Goal: Check status: Verify the current state of an ongoing process or item

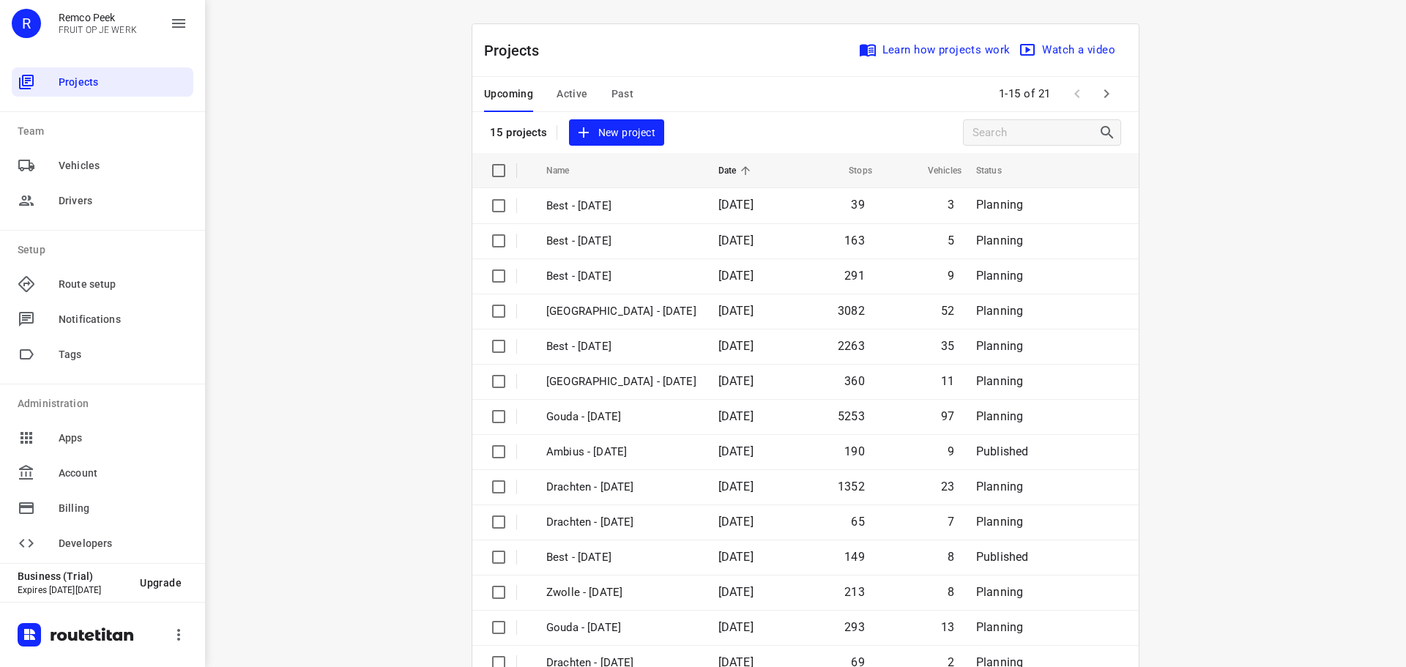
click at [566, 87] on span "Active" at bounding box center [571, 94] width 31 height 18
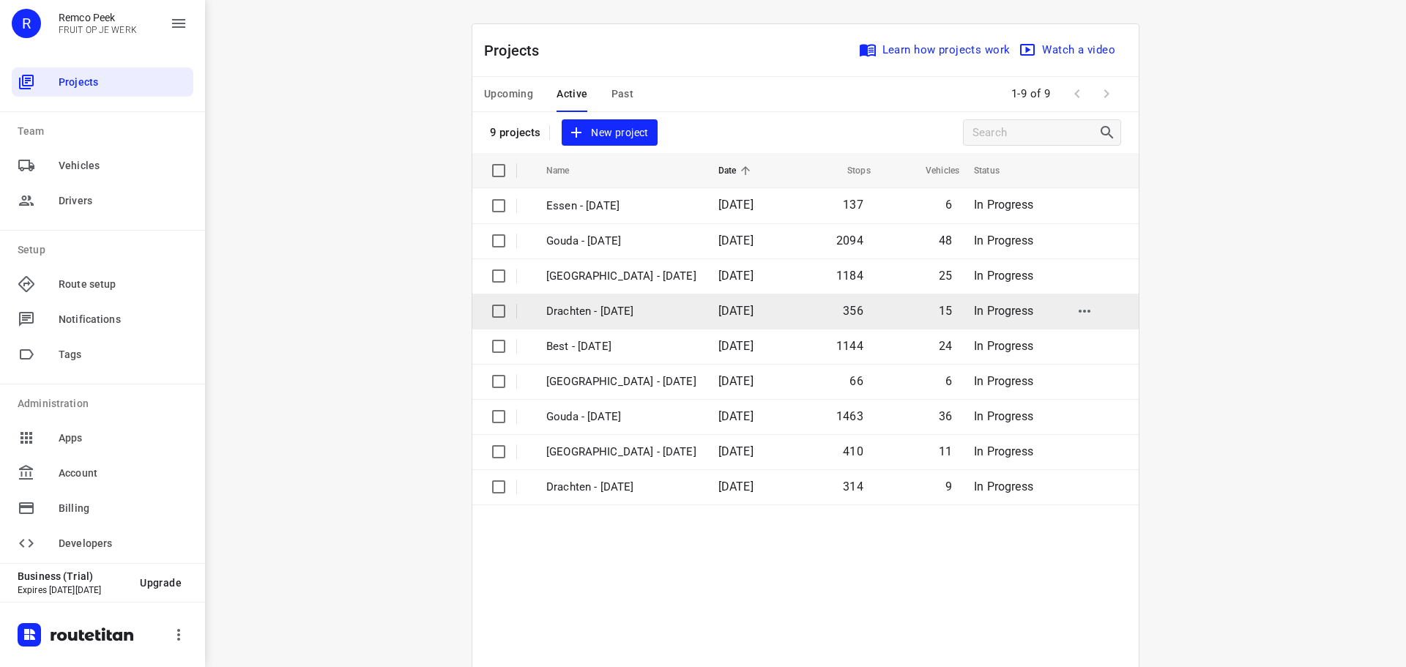
click at [621, 307] on p "Drachten - [DATE]" at bounding box center [621, 311] width 150 height 17
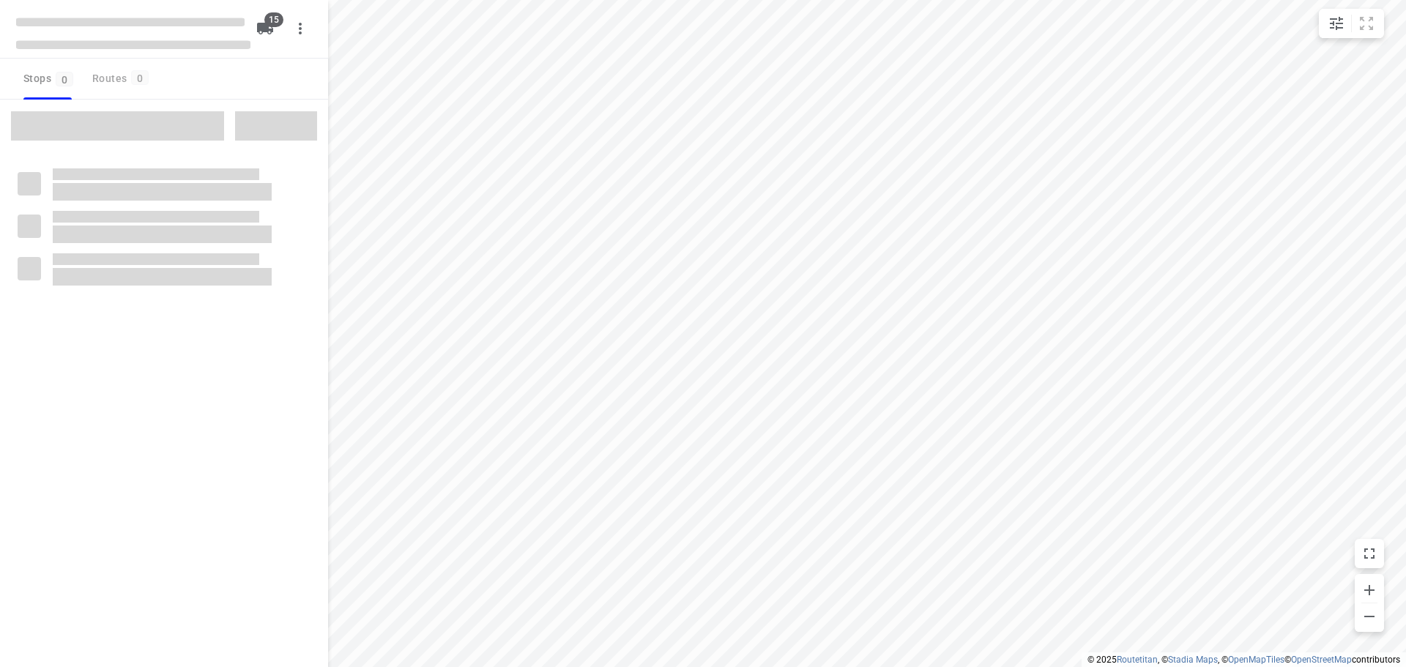
checkbox input "true"
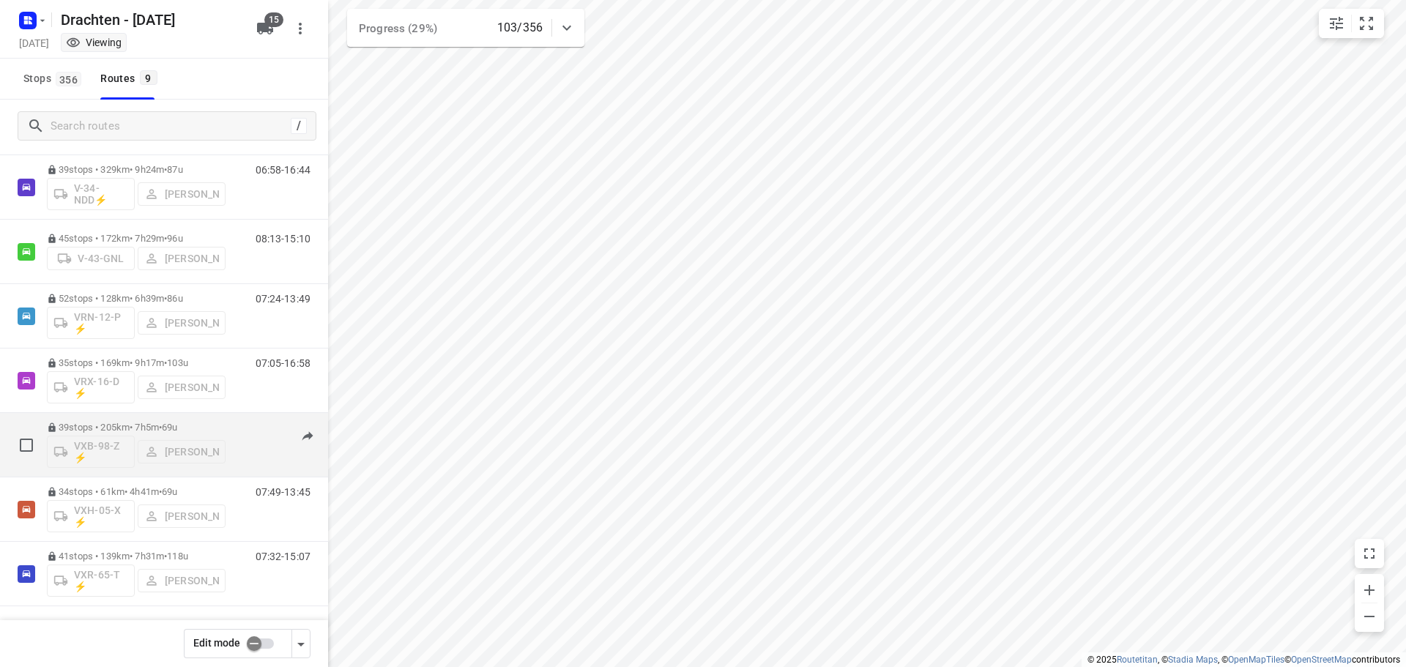
scroll to position [160, 0]
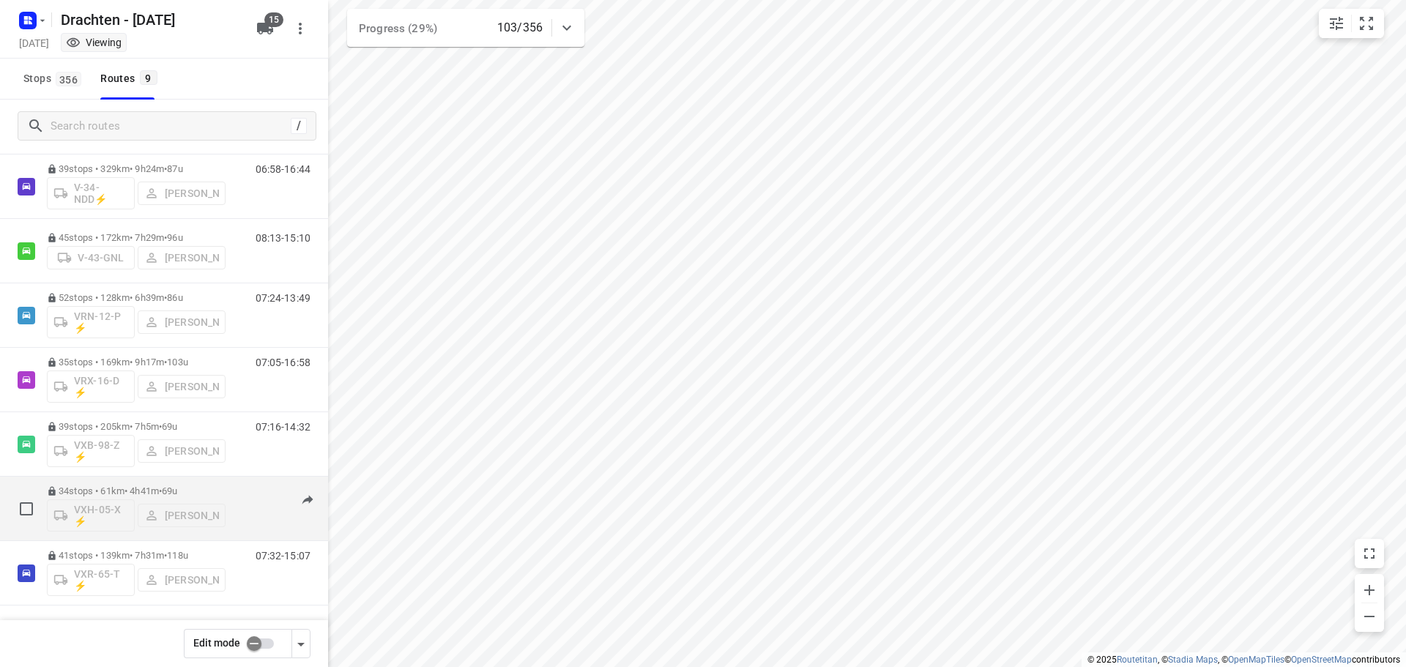
click at [161, 490] on p "34 stops • 61km • 4h41m • 69u" at bounding box center [136, 490] width 179 height 11
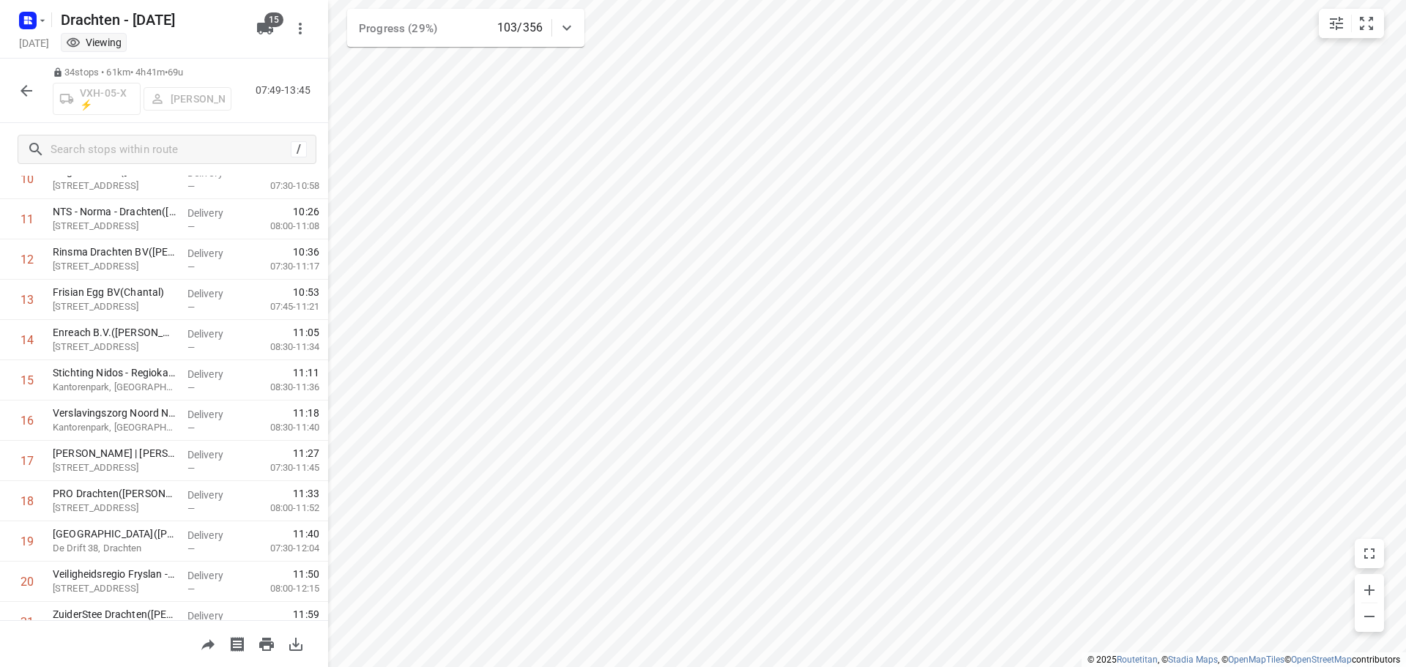
scroll to position [0, 0]
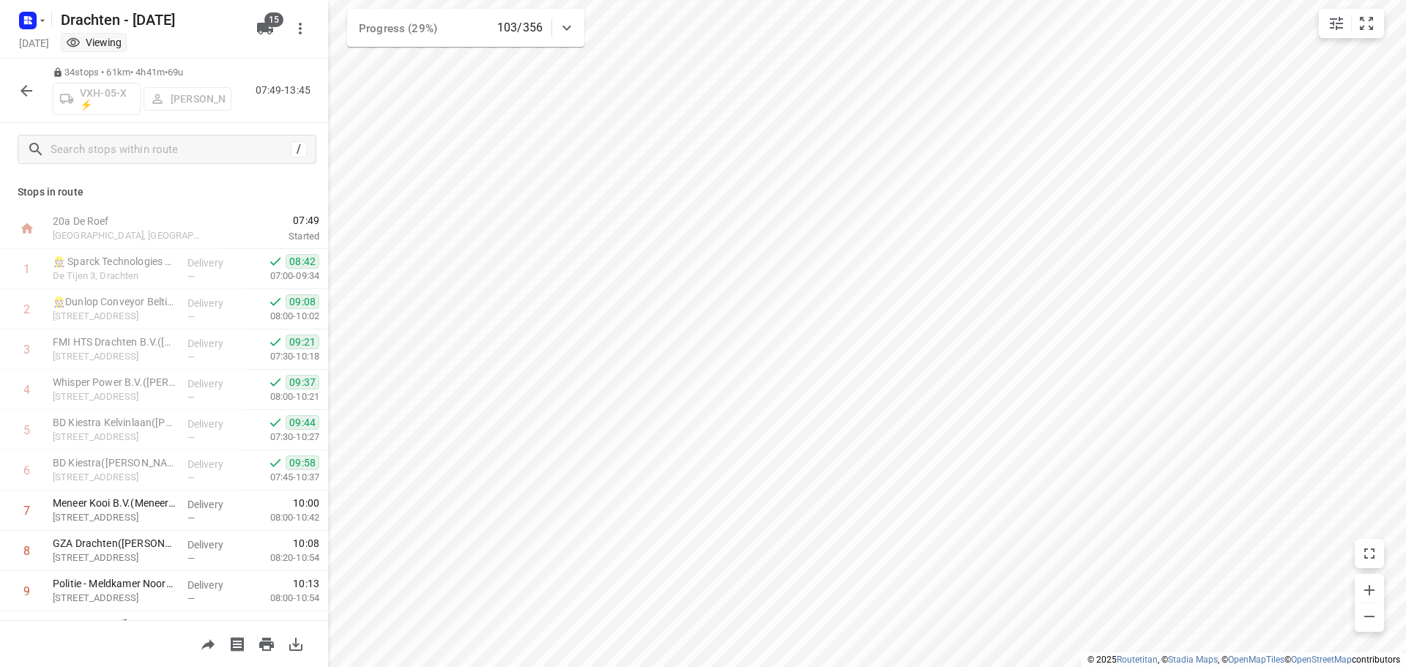
click at [27, 96] on icon "button" at bounding box center [27, 91] width 18 height 18
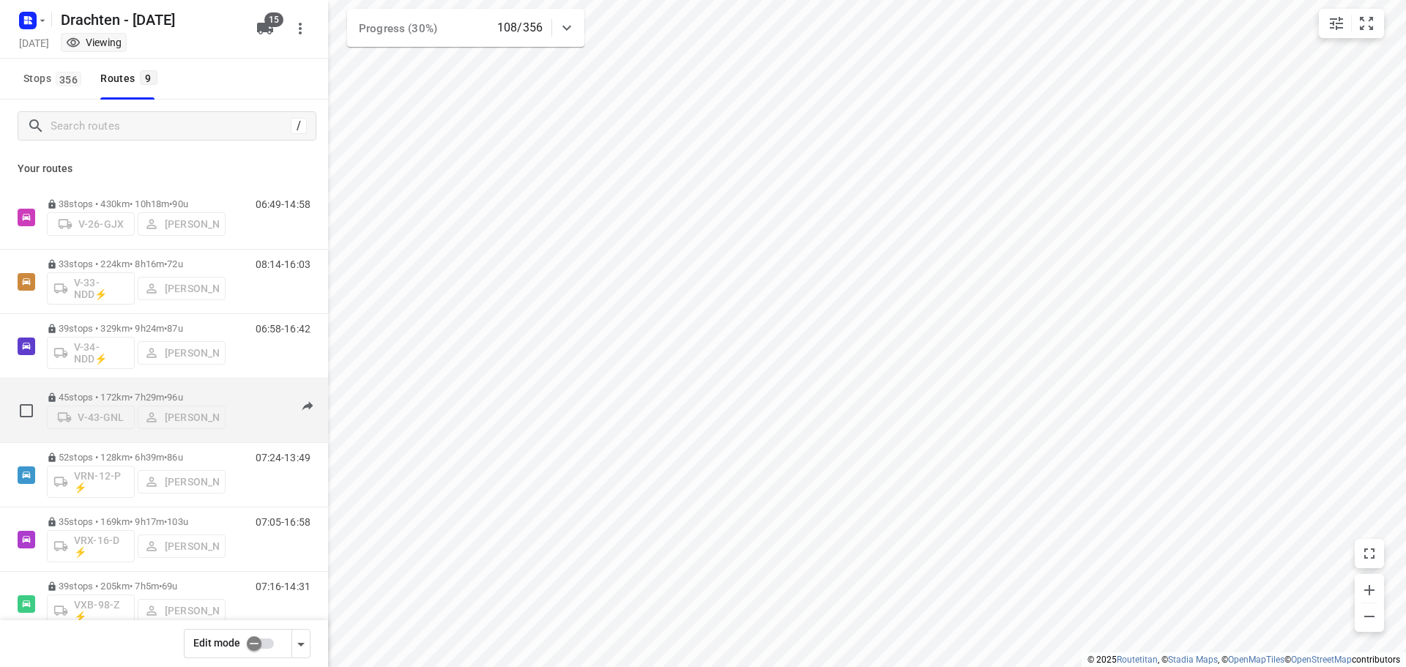
scroll to position [160, 0]
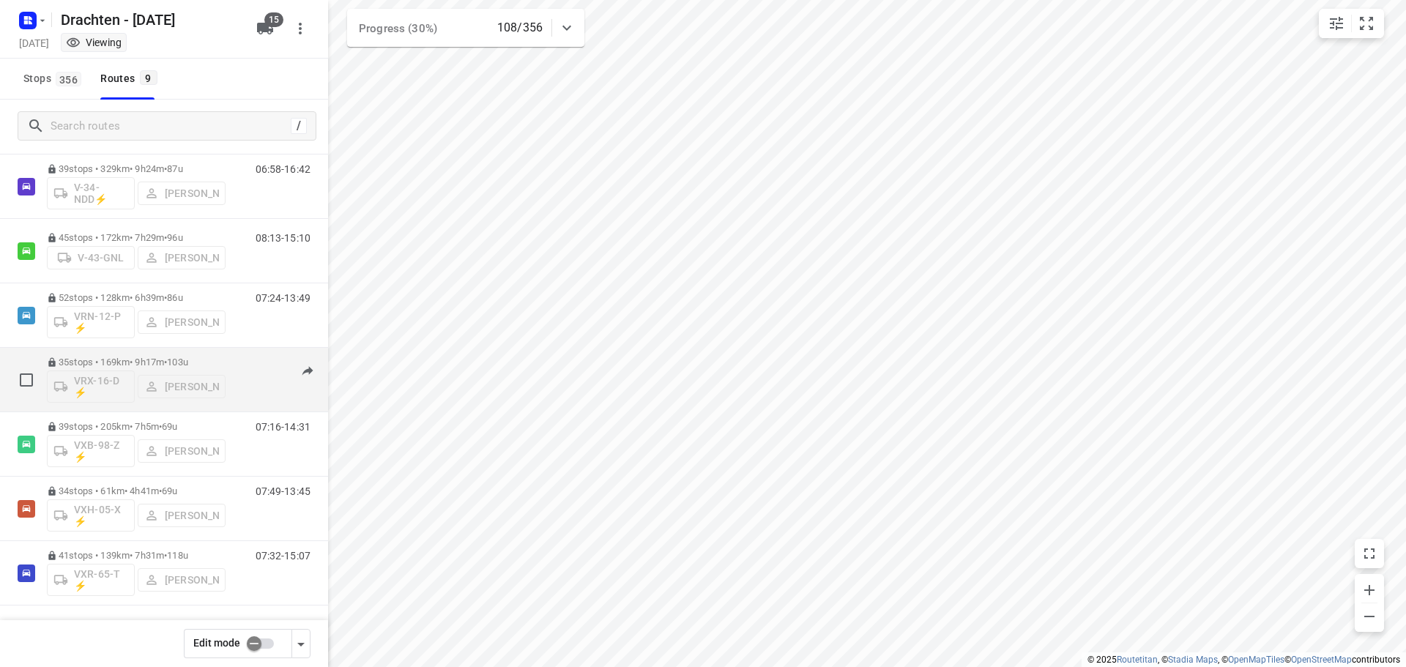
click at [237, 367] on div "07:05-16:58" at bounding box center [273, 383] width 73 height 53
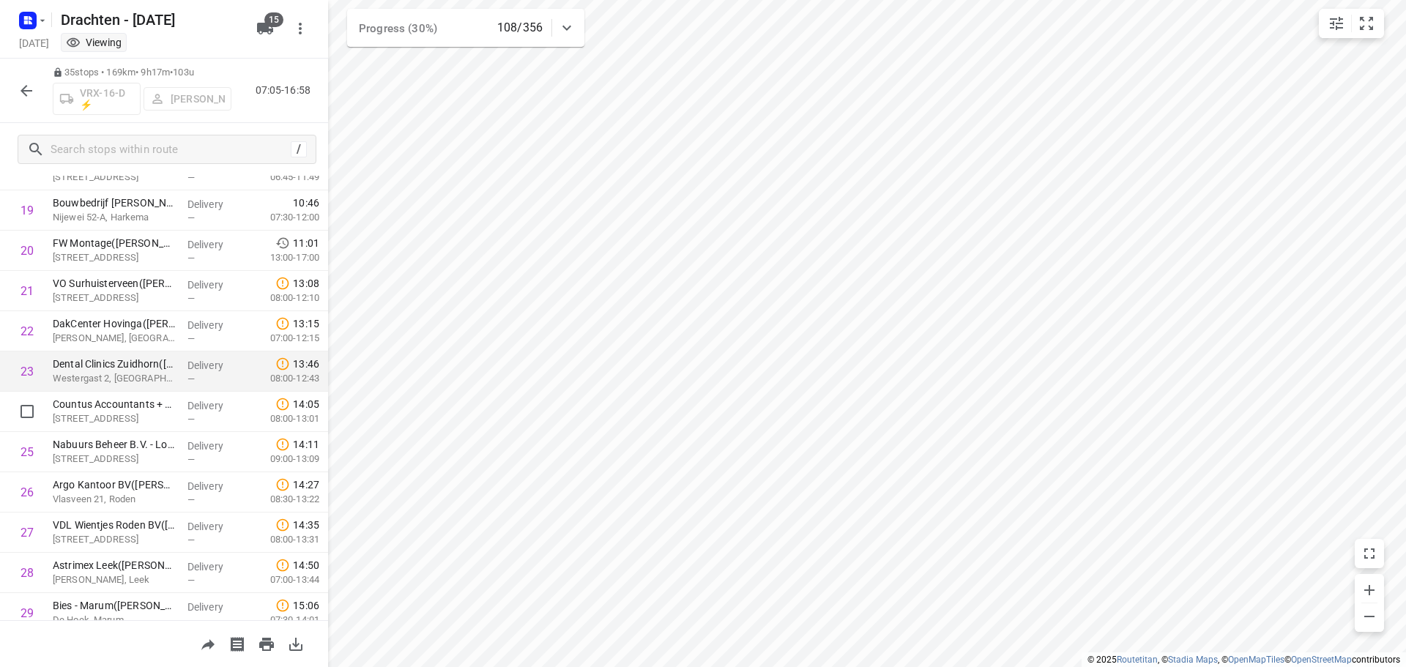
scroll to position [805, 0]
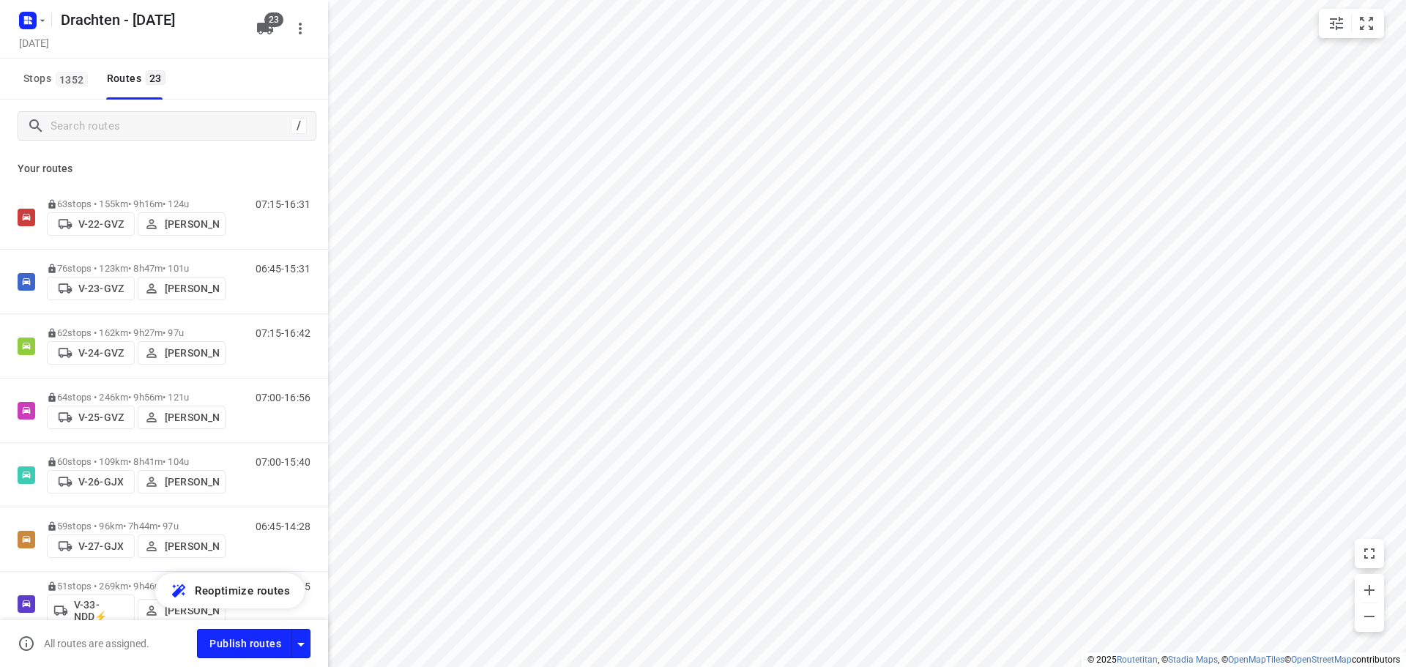
scroll to position [593, 0]
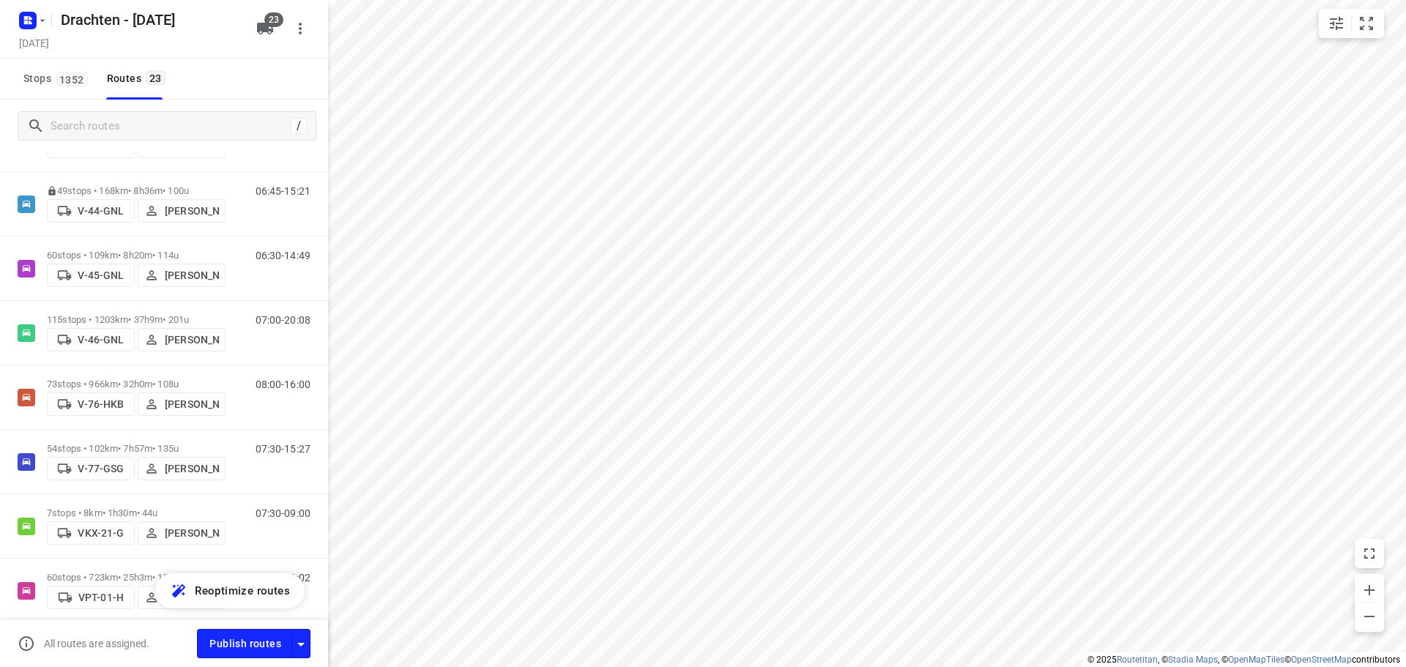
click at [172, 381] on p "73 stops • 966km • 32h0m • 108u" at bounding box center [136, 384] width 179 height 11
